Goal: Check status: Check status

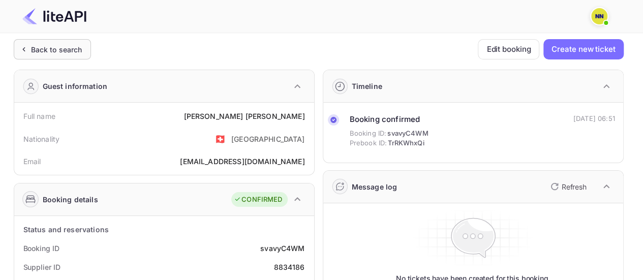
click at [52, 46] on div "Back to search" at bounding box center [56, 49] width 51 height 11
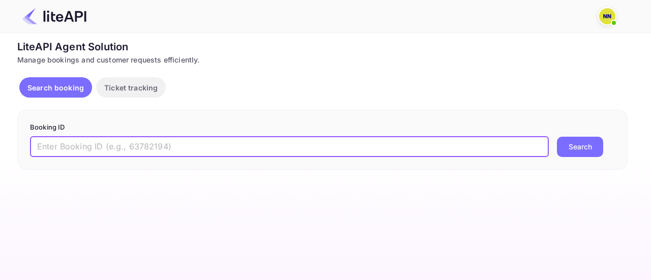
click at [147, 148] on input "text" at bounding box center [289, 147] width 519 height 20
paste input "8364589"
type input "8364589"
click at [569, 146] on button "Search" at bounding box center [580, 147] width 46 height 20
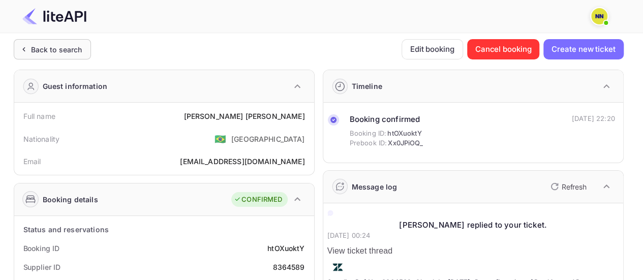
click at [70, 44] on div "Back to search" at bounding box center [56, 49] width 51 height 11
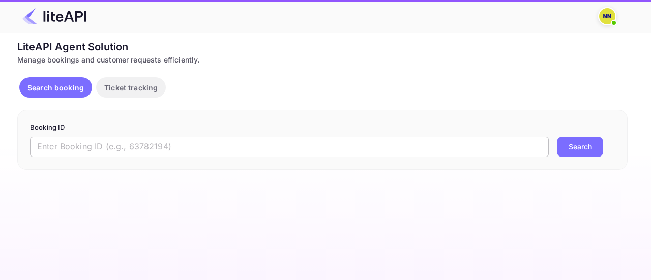
click at [122, 140] on input "text" at bounding box center [289, 147] width 519 height 20
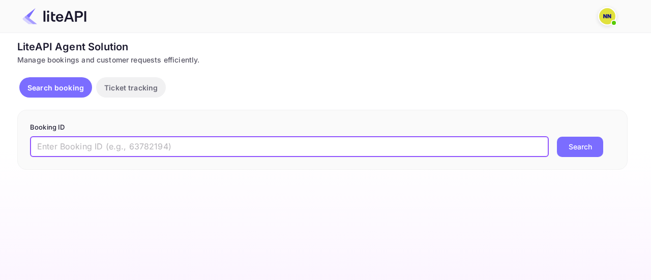
paste input "8726639"
type input "8726639"
click at [581, 152] on button "Search" at bounding box center [580, 147] width 46 height 20
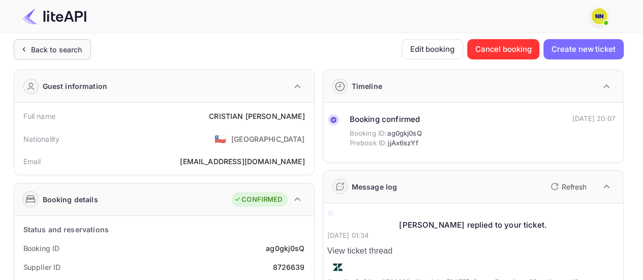
click at [63, 52] on div "Back to search" at bounding box center [56, 49] width 51 height 11
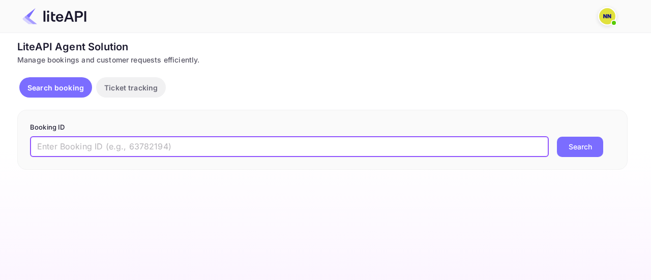
click at [193, 148] on input "text" at bounding box center [289, 147] width 519 height 20
paste input "7808683"
type input "7808683"
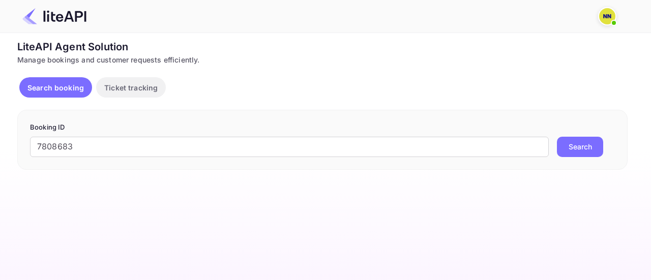
click at [576, 150] on button "Search" at bounding box center [580, 147] width 46 height 20
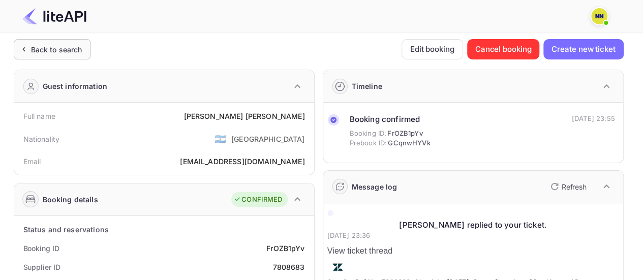
click at [65, 46] on div "Back to search" at bounding box center [56, 49] width 51 height 11
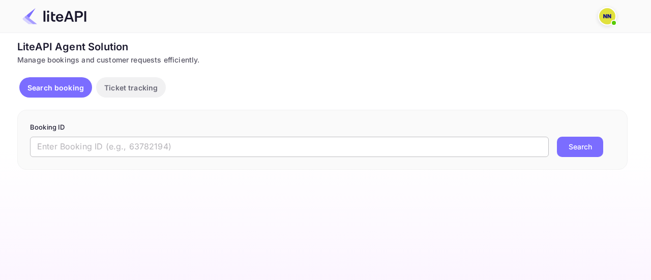
click at [101, 141] on input "text" at bounding box center [289, 147] width 519 height 20
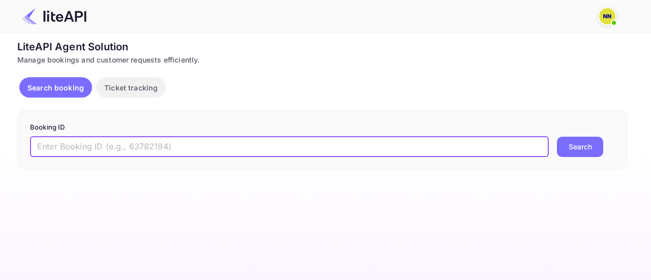
paste input "8719333"
type input "8719333"
click at [564, 146] on button "Search" at bounding box center [580, 147] width 46 height 20
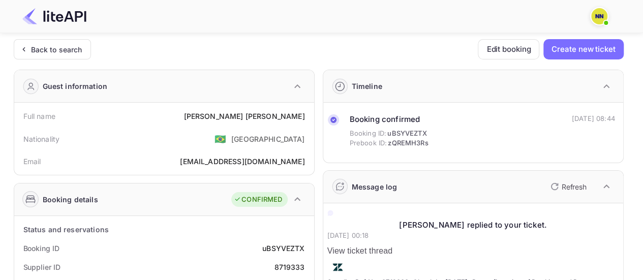
scroll to position [102, 0]
